Goal: Information Seeking & Learning: Learn about a topic

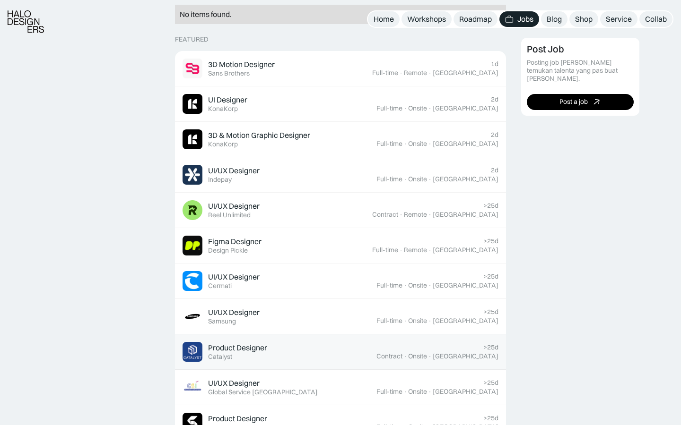
scroll to position [269, 0]
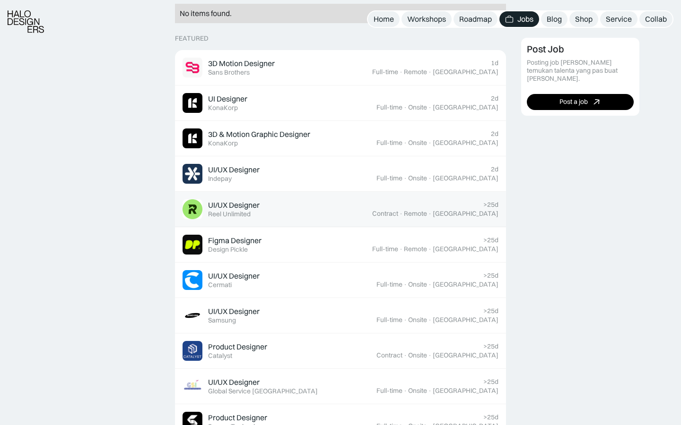
click at [306, 217] on div "UI/UX Designer Featured Reel Unlimited" at bounding box center [277, 209] width 190 height 20
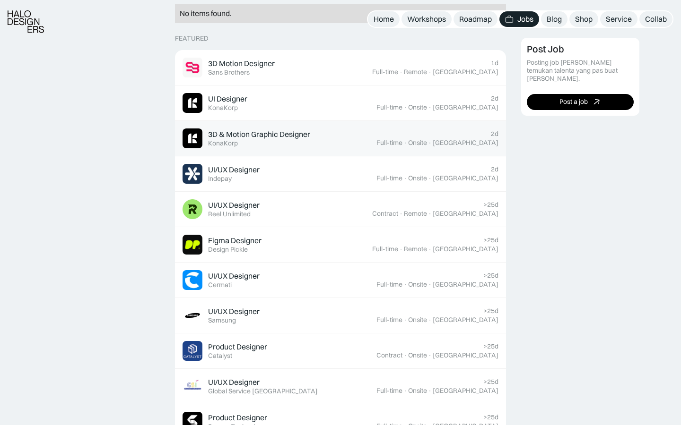
click at [321, 150] on link "3D & Motion Graphic Designer Featured KonaKorp 2d Full-time · Onsite · Jakarta" at bounding box center [340, 138] width 331 height 35
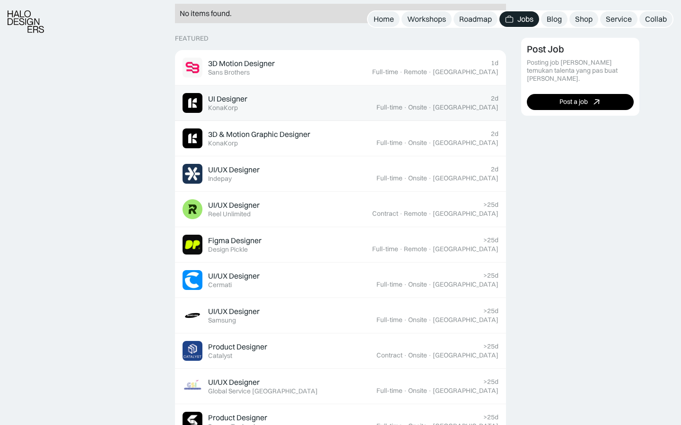
click at [376, 106] on div "UI Designer Featured KonaKorp" at bounding box center [279, 103] width 194 height 20
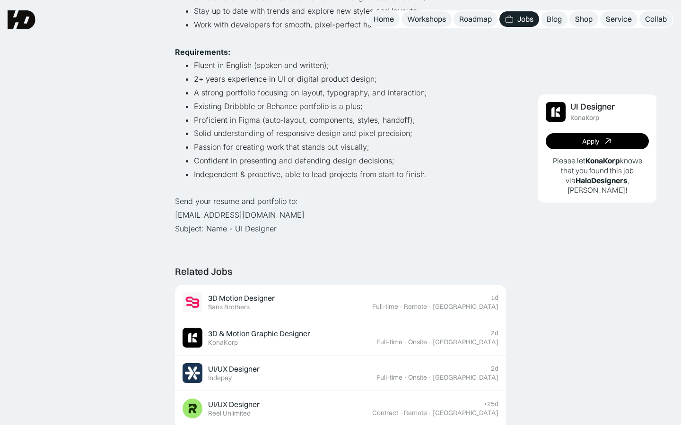
scroll to position [331, 0]
drag, startPoint x: 175, startPoint y: 217, endPoint x: 248, endPoint y: 214, distance: 72.9
click at [248, 214] on p "Send your resume and portfolio to: hiring@konakorp.co Subject: Name - UI Design…" at bounding box center [340, 215] width 331 height 41
copy p "hiring@konakorp.co"
